Goal: Book appointment/travel/reservation

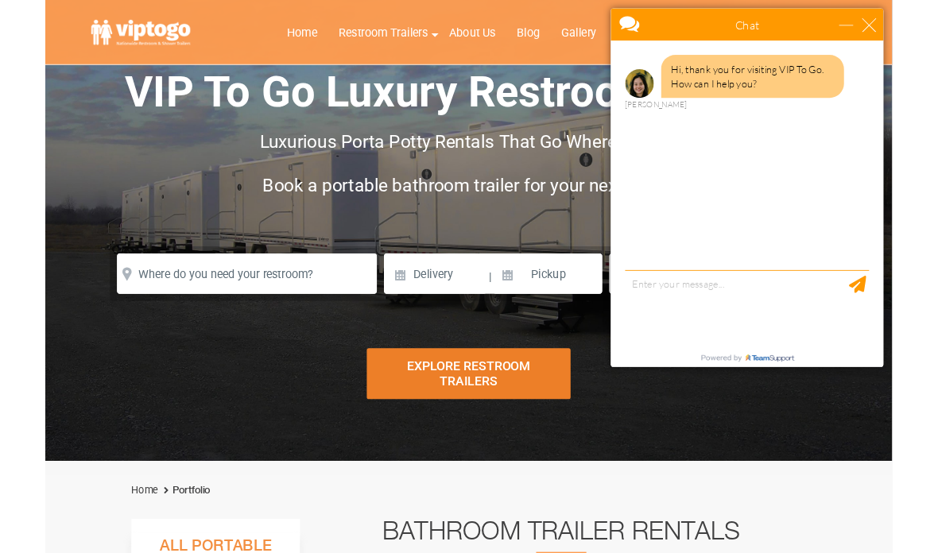
scroll to position [70, 0]
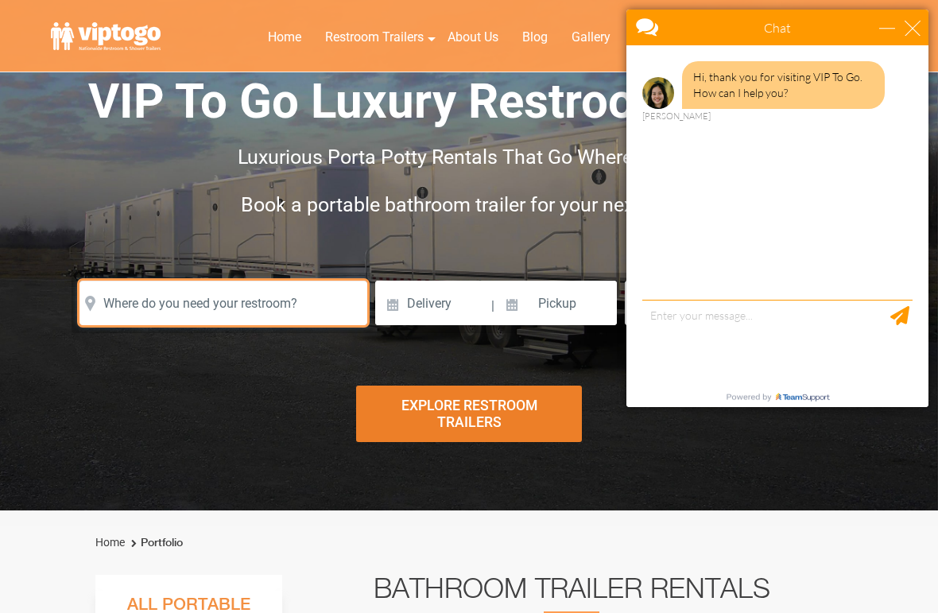
click at [214, 309] on input "text" at bounding box center [223, 303] width 288 height 45
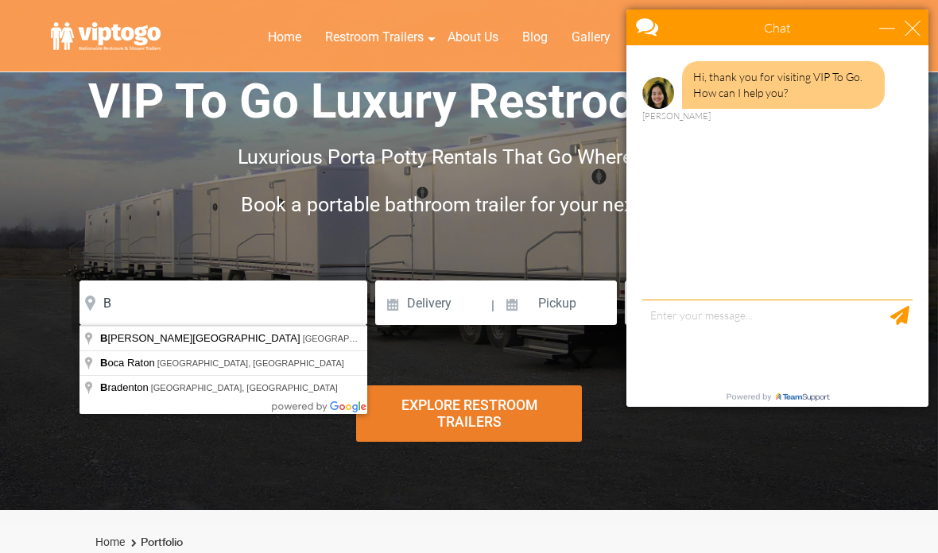
type input "[GEOGRAPHIC_DATA], [GEOGRAPHIC_DATA], [GEOGRAPHIC_DATA]"
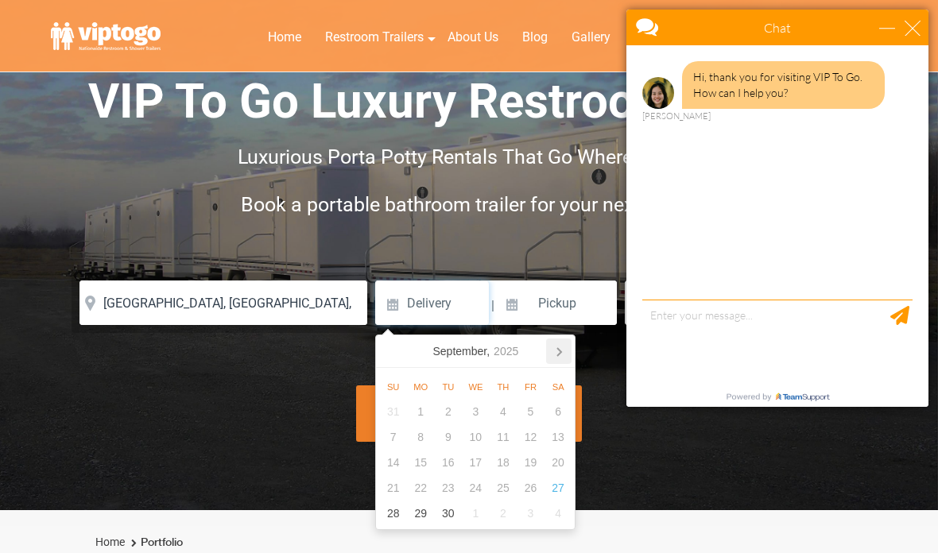
click at [566, 350] on icon at bounding box center [558, 351] width 25 height 25
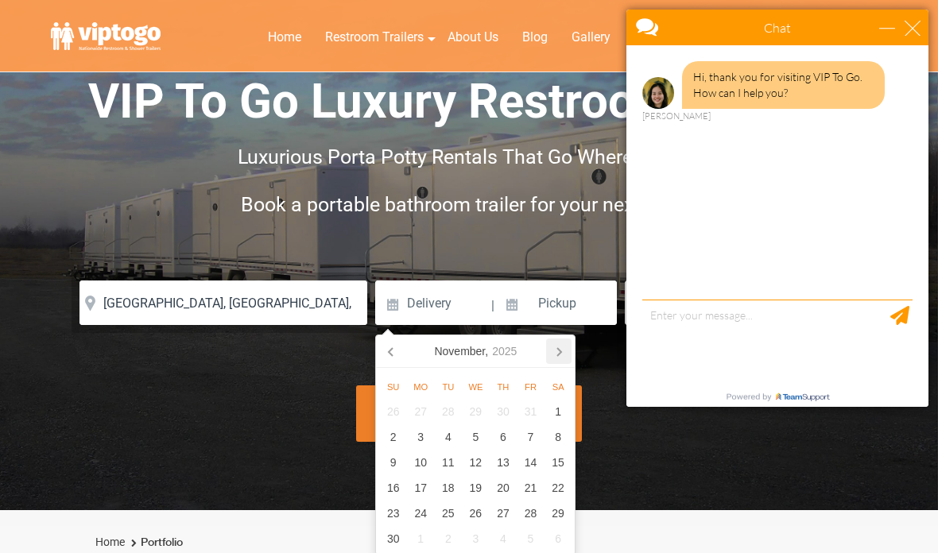
click at [568, 355] on icon at bounding box center [558, 351] width 25 height 25
click at [529, 437] on div "9" at bounding box center [531, 436] width 28 height 25
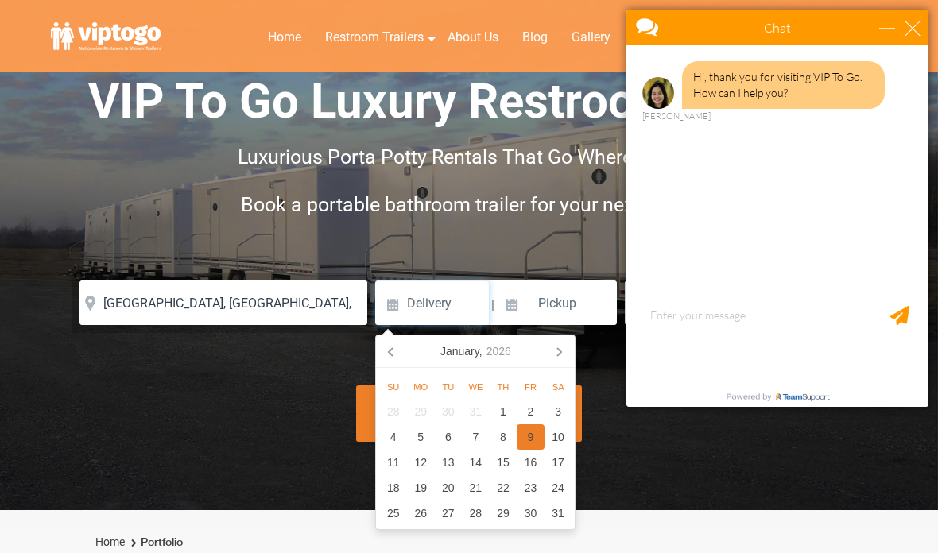
type input "01/09/2026"
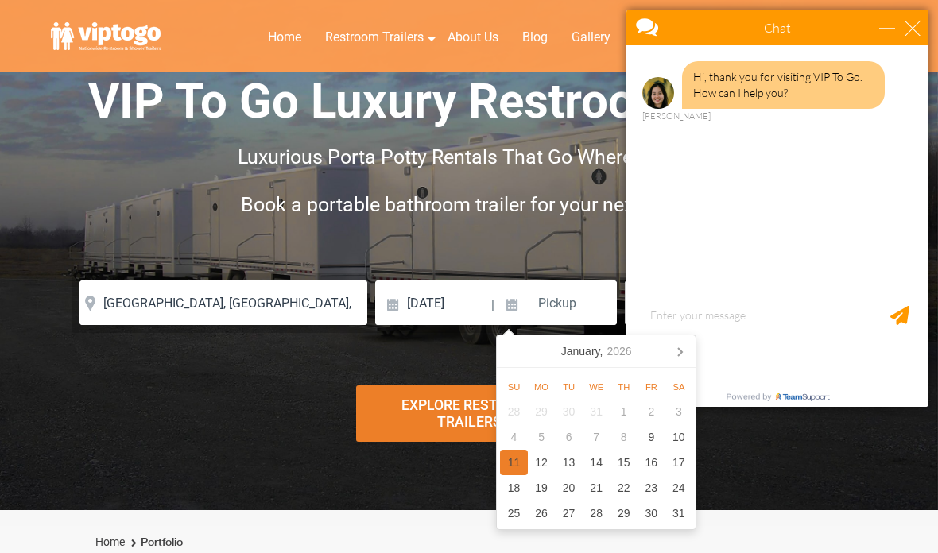
click at [512, 459] on div "11" at bounding box center [514, 462] width 28 height 25
type input "01/11/2026"
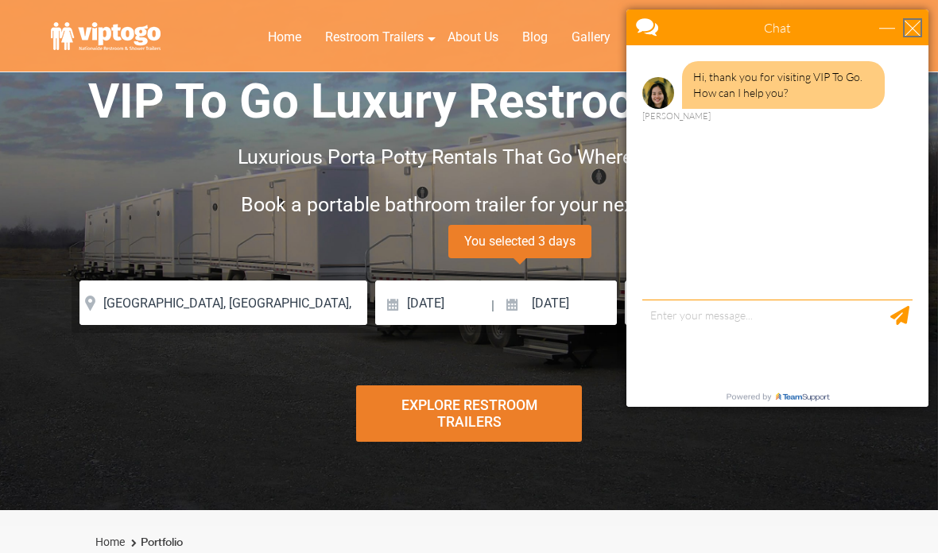
click at [913, 33] on div "close" at bounding box center [913, 28] width 16 height 16
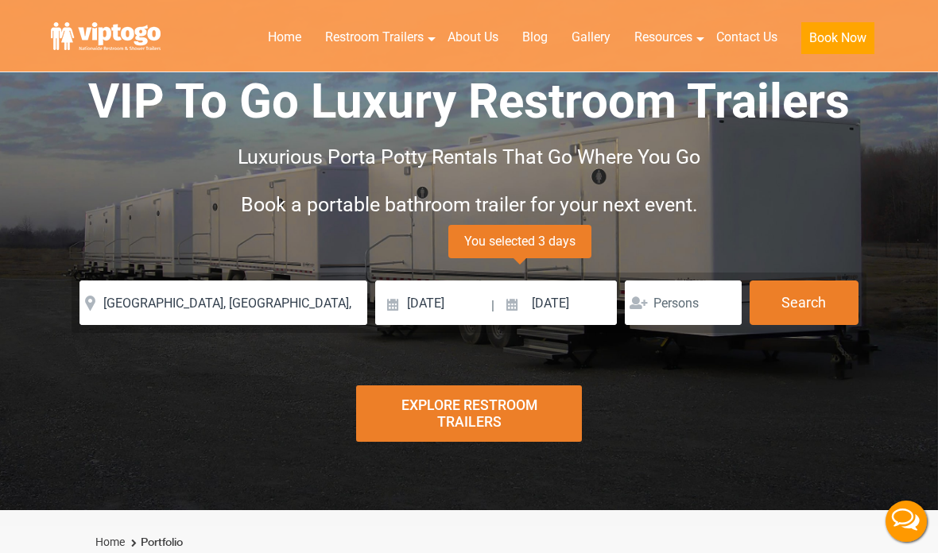
scroll to position [0, 0]
click at [712, 305] on input "number" at bounding box center [683, 303] width 117 height 45
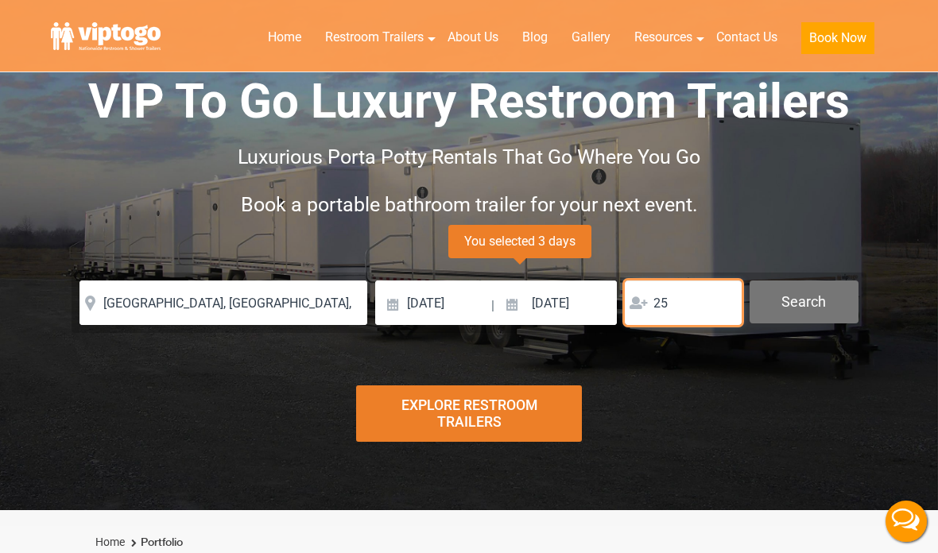
type input "25"
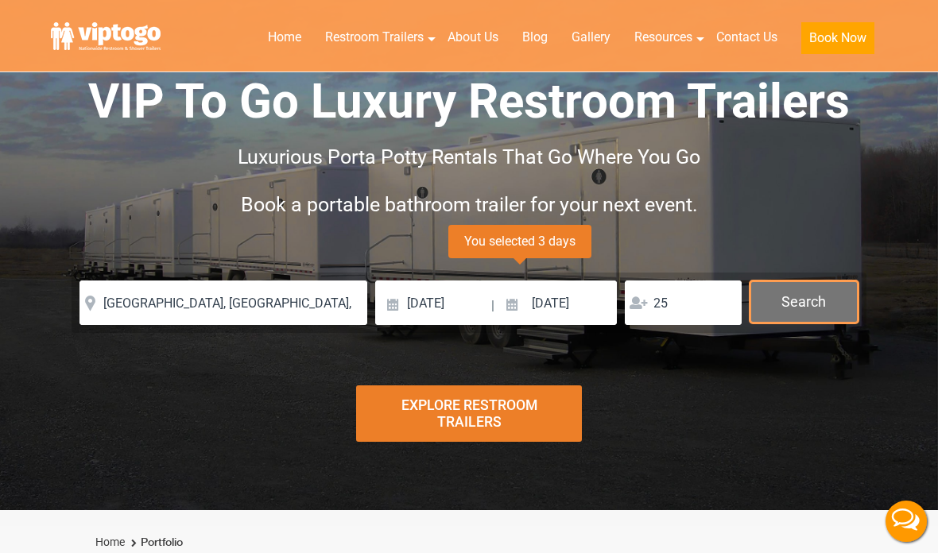
click at [787, 314] on button "Search" at bounding box center [804, 302] width 109 height 43
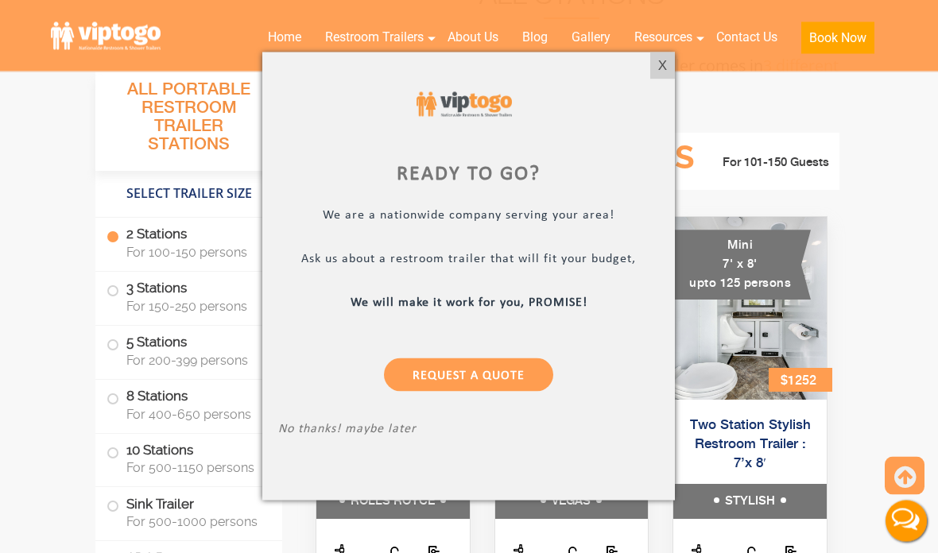
scroll to position [679, 0]
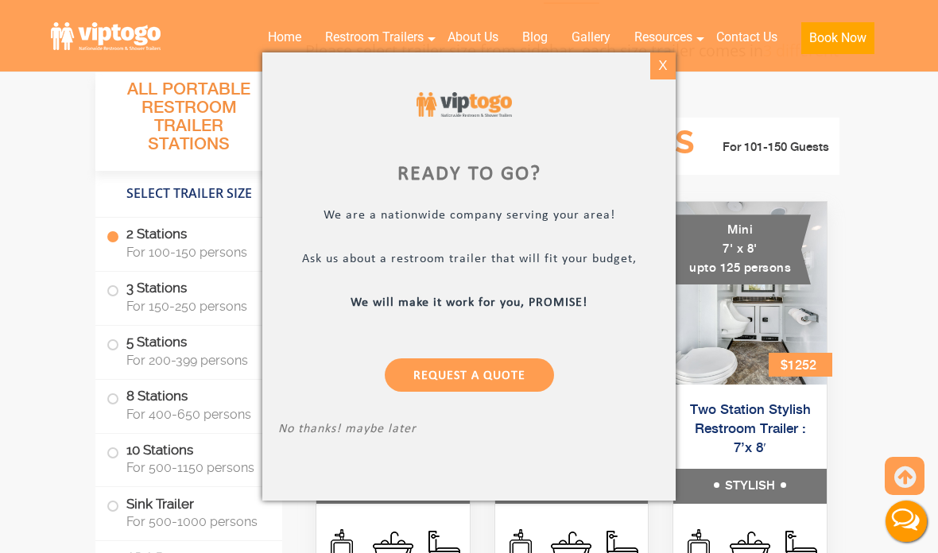
click at [661, 79] on div "X" at bounding box center [662, 65] width 25 height 27
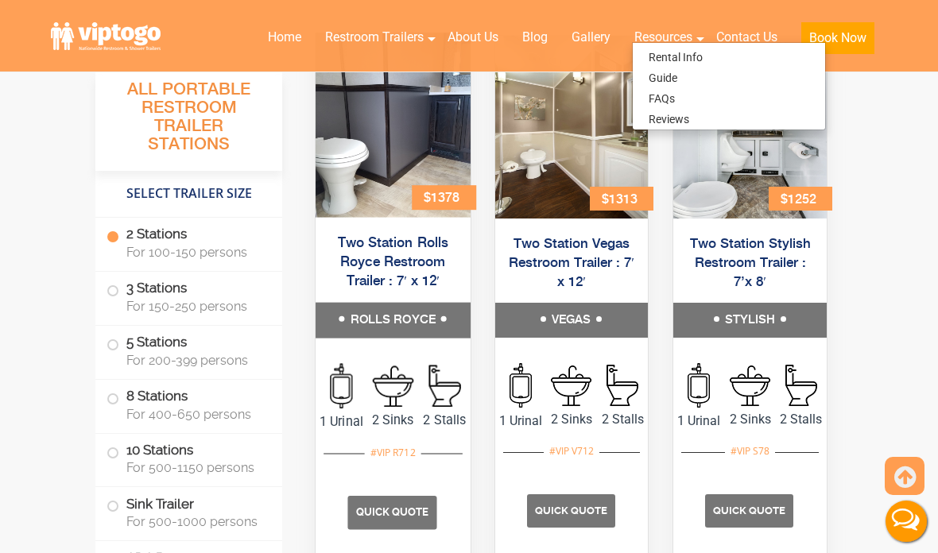
scroll to position [850, 0]
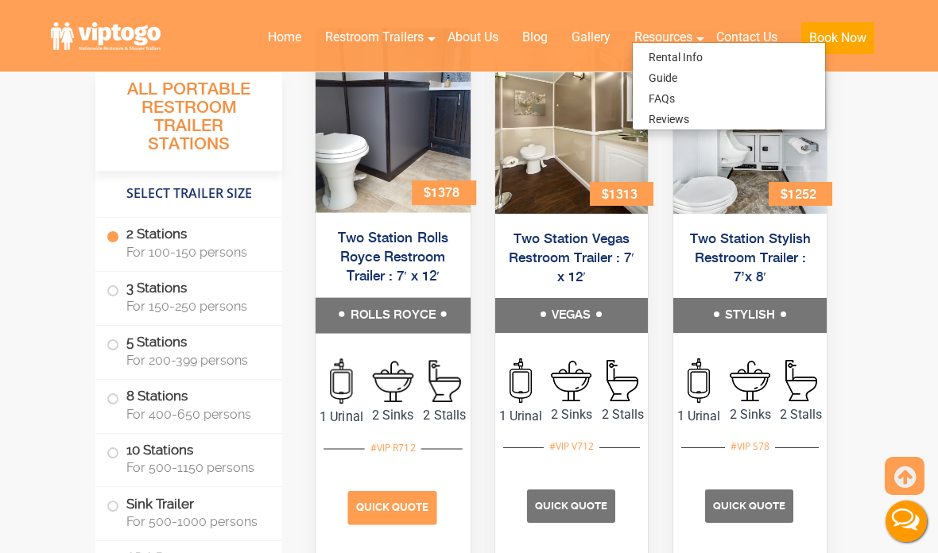
click at [400, 514] on span "Quick Quote" at bounding box center [392, 508] width 73 height 12
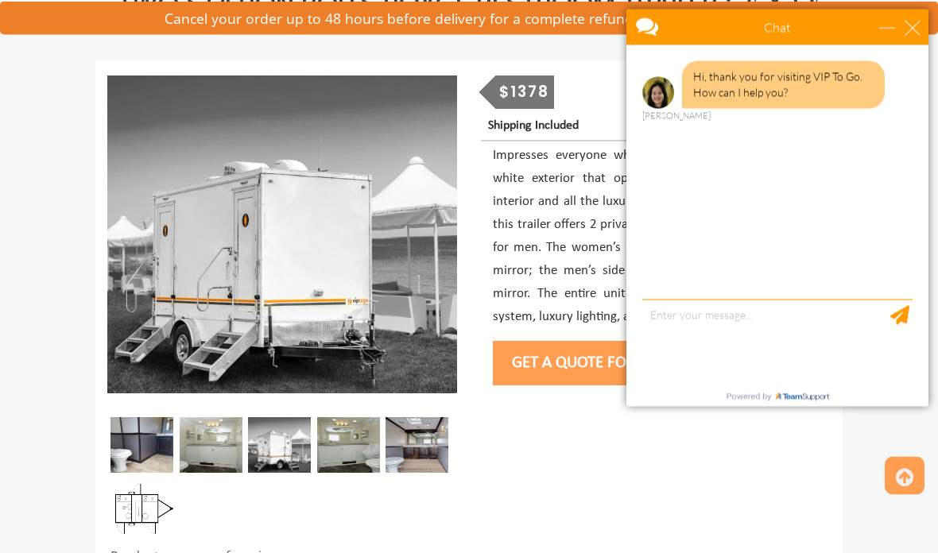
scroll to position [167, 0]
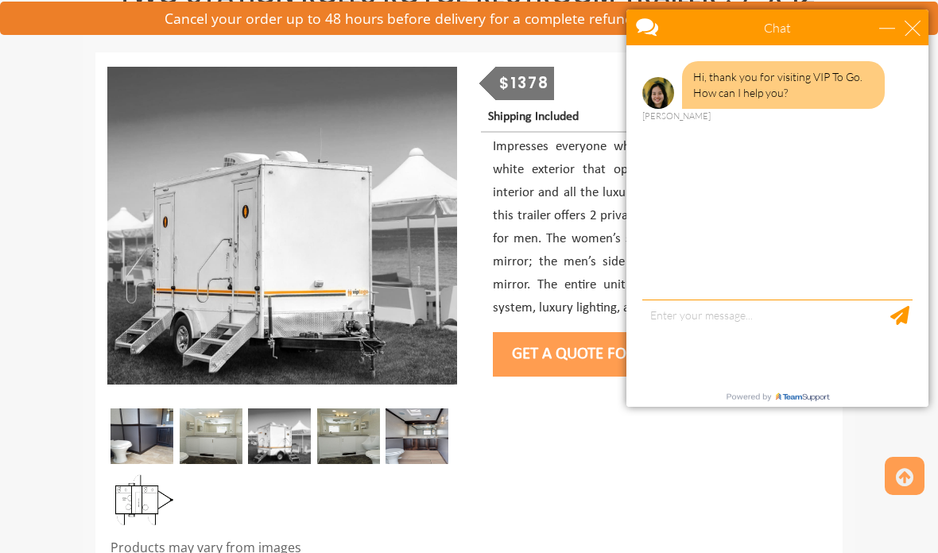
click at [534, 355] on button "Get a Quote for this Trailer" at bounding box center [620, 354] width 254 height 45
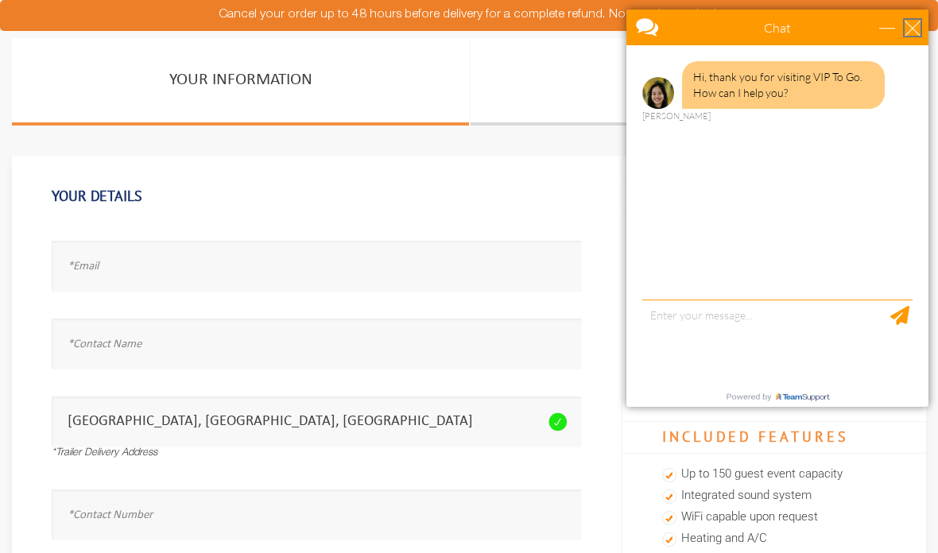
click at [918, 25] on div "close" at bounding box center [913, 28] width 16 height 16
